Goal: Transaction & Acquisition: Download file/media

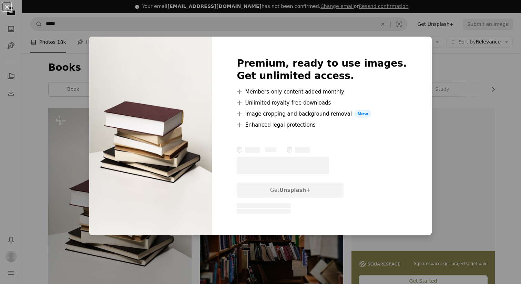
scroll to position [55, 0]
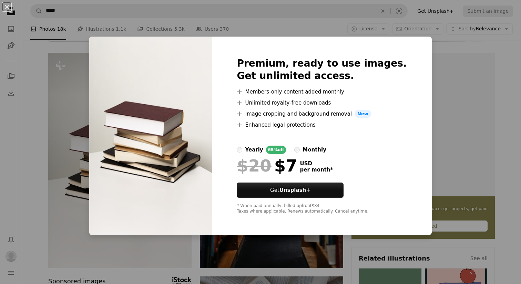
click at [67, 101] on div "An X shape Premium, ready to use images. Get unlimited access. A plus sign Memb…" at bounding box center [260, 142] width 521 height 284
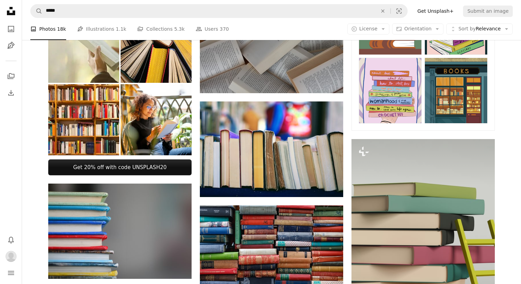
scroll to position [337, 0]
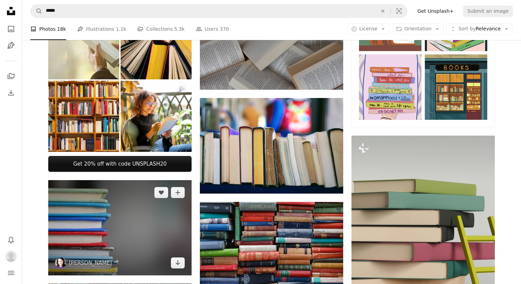
click at [135, 220] on img at bounding box center [119, 227] width 143 height 95
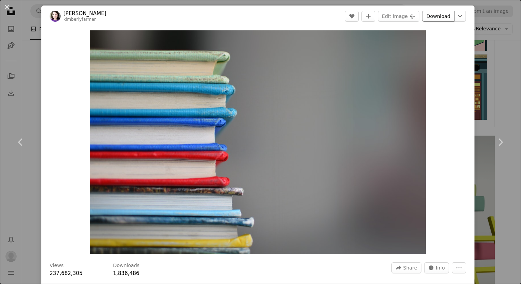
click at [449, 16] on link "Download" at bounding box center [438, 16] width 32 height 11
